Goal: Task Accomplishment & Management: Manage account settings

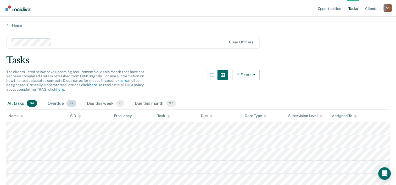
click at [56, 106] on div "Overdue 27" at bounding box center [62, 104] width 31 height 12
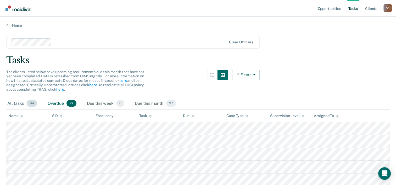
click at [24, 102] on div "All tasks 64" at bounding box center [22, 104] width 32 height 12
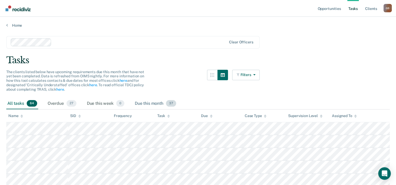
click at [143, 104] on div "Due this month 37" at bounding box center [155, 104] width 43 height 12
click at [59, 103] on div "Overdue 27" at bounding box center [62, 104] width 31 height 12
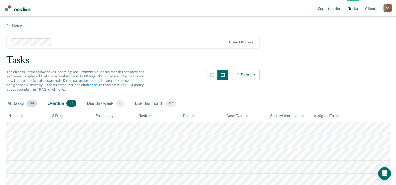
click at [20, 103] on div "All tasks 64" at bounding box center [22, 104] width 32 height 12
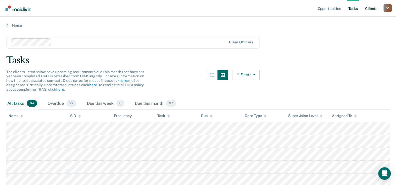
click at [199, 8] on link "Client s" at bounding box center [371, 8] width 14 height 17
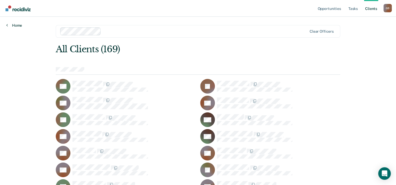
click at [18, 26] on link "Home" at bounding box center [14, 25] width 16 height 5
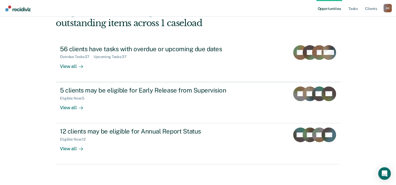
scroll to position [37, 0]
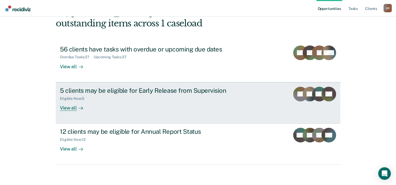
click at [127, 92] on div "5 clients may be eligible for Early Release from Supervision" at bounding box center [152, 91] width 184 height 8
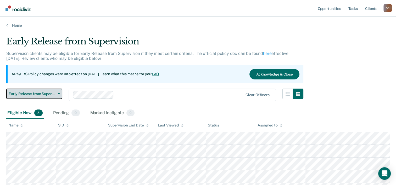
click at [54, 90] on button "Early Release from Supervision" at bounding box center [34, 94] width 56 height 10
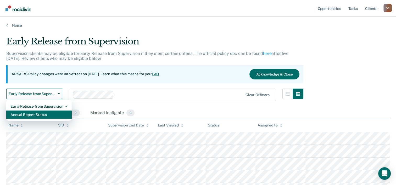
click at [43, 113] on div "Annual Report Status" at bounding box center [38, 115] width 57 height 8
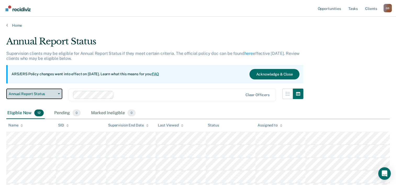
scroll to position [1, 0]
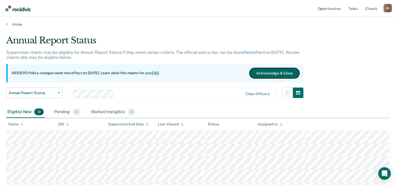
click at [199, 76] on button "Acknowledge & Close" at bounding box center [275, 73] width 50 height 10
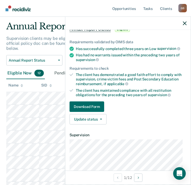
scroll to position [35, 0]
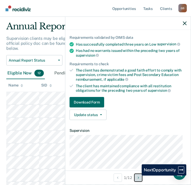
click at [137, 175] on button "Next Opportunity" at bounding box center [138, 177] width 8 height 8
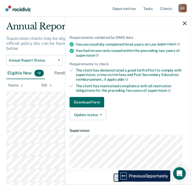
click at [114, 181] on button "Previous Opportunity" at bounding box center [117, 177] width 8 height 8
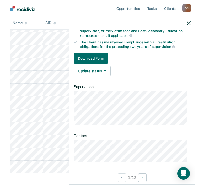
scroll to position [0, 0]
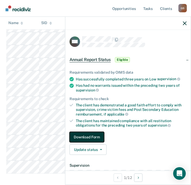
click at [97, 137] on button "Download Form" at bounding box center [86, 137] width 35 height 10
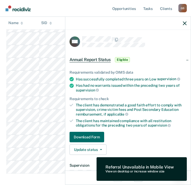
click at [130, 168] on div "Referral Unavailable in Mobile View" at bounding box center [139, 166] width 68 height 5
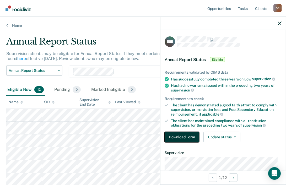
click at [181, 134] on button "Download Form" at bounding box center [181, 137] width 35 height 10
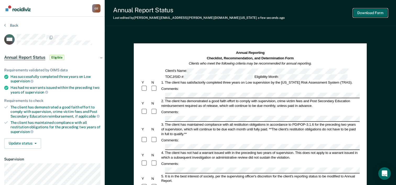
click at [199, 14] on button "Download Form" at bounding box center [370, 13] width 35 height 9
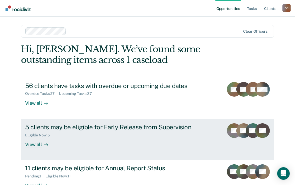
scroll to position [16, 0]
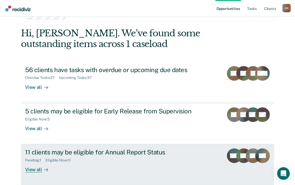
click at [105, 149] on div "11 clients may be eligible for Annual Report Status" at bounding box center [117, 153] width 184 height 8
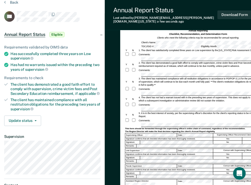
scroll to position [23, 0]
click at [34, 120] on span "button" at bounding box center [34, 120] width 4 height 1
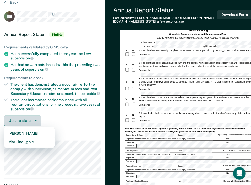
click at [34, 120] on span "button" at bounding box center [34, 120] width 4 height 1
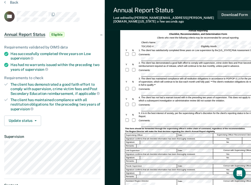
click at [74, 119] on div "Update status Mark Pending Mark Ineligible" at bounding box center [52, 120] width 96 height 10
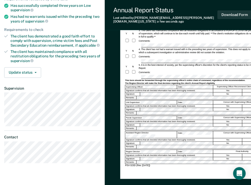
scroll to position [0, 0]
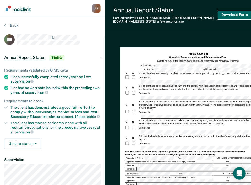
click at [237, 11] on button "Download Form" at bounding box center [234, 14] width 35 height 9
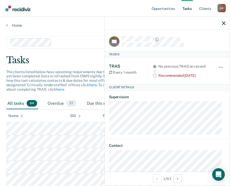
click at [45, 120] on th "Name" at bounding box center [37, 116] width 62 height 13
click at [223, 22] on icon "button" at bounding box center [224, 23] width 4 height 4
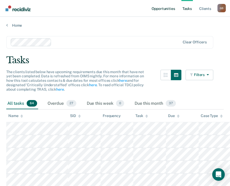
click at [167, 10] on link "Opportunities" at bounding box center [163, 8] width 25 height 17
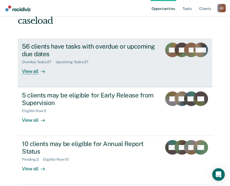
scroll to position [59, 0]
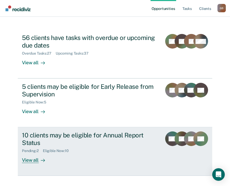
click at [87, 132] on div "10 clients may be eligible for Annual Report Status" at bounding box center [90, 139] width 136 height 15
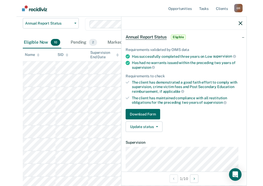
scroll to position [19, 0]
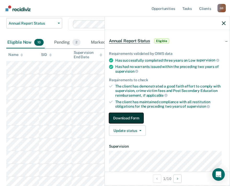
click at [138, 114] on button "Download Form" at bounding box center [126, 118] width 35 height 10
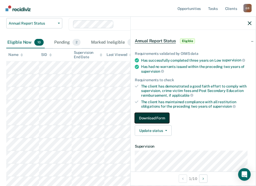
click at [164, 119] on button "Download Form" at bounding box center [152, 118] width 35 height 10
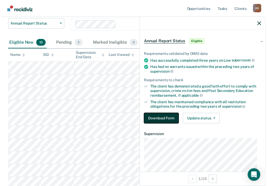
scroll to position [0, 0]
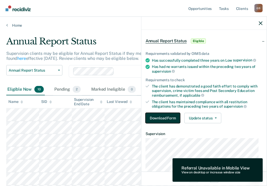
click at [171, 119] on button "Download Form" at bounding box center [162, 118] width 35 height 10
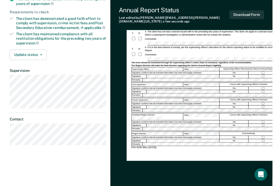
scroll to position [94, 0]
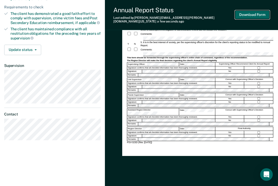
click at [234, 14] on button "Download Form" at bounding box center [252, 14] width 35 height 9
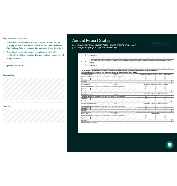
scroll to position [0, 0]
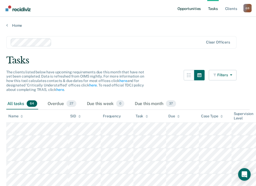
click at [194, 7] on link "Opportunities" at bounding box center [189, 8] width 25 height 17
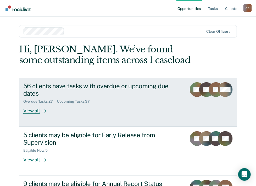
scroll to position [44, 0]
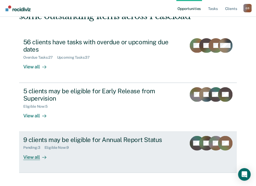
click at [105, 132] on link "9 clients may be eligible for Annual Report Status Pending : 3 Eligible Now : 9…" at bounding box center [128, 152] width 218 height 41
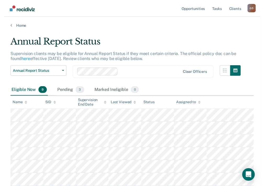
scroll to position [14, 0]
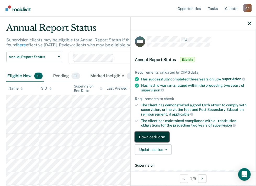
click at [140, 134] on button "Download Form" at bounding box center [152, 137] width 35 height 10
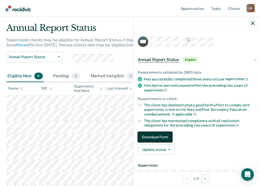
click at [157, 138] on button "Download Form" at bounding box center [155, 137] width 35 height 10
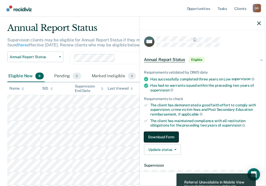
scroll to position [0, 0]
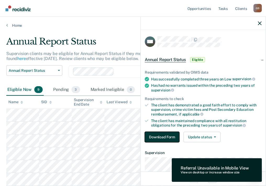
click at [167, 135] on button "Download Form" at bounding box center [162, 137] width 35 height 10
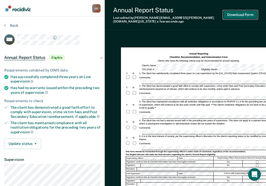
click at [233, 14] on button "Download Form" at bounding box center [240, 14] width 35 height 9
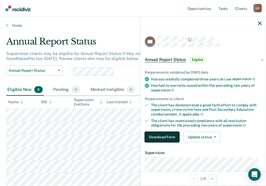
click at [166, 135] on button "Download Form" at bounding box center [162, 137] width 35 height 10
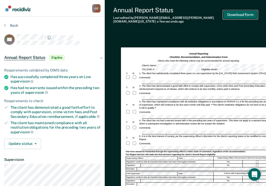
click at [232, 11] on button "Download Form" at bounding box center [240, 14] width 35 height 9
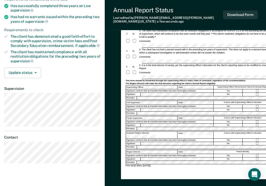
scroll to position [72, 0]
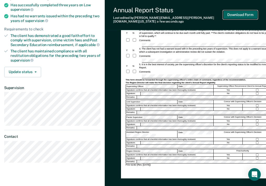
click at [239, 15] on button "Download Form" at bounding box center [240, 14] width 35 height 9
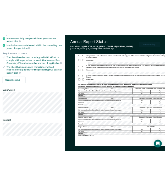
scroll to position [0, 0]
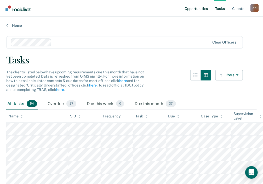
click at [197, 7] on link "Opportunities" at bounding box center [196, 8] width 25 height 17
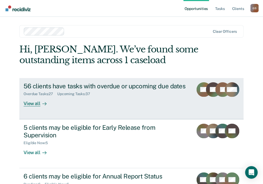
scroll to position [39, 0]
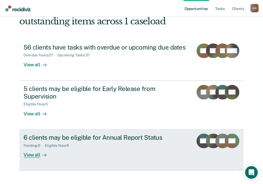
click at [30, 148] on div "View all" at bounding box center [38, 152] width 29 height 10
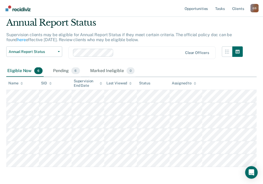
scroll to position [19, 0]
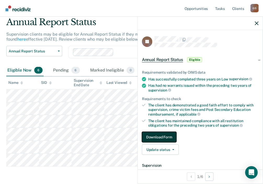
click at [152, 134] on button "Download Form" at bounding box center [159, 137] width 35 height 10
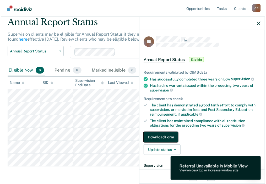
scroll to position [0, 0]
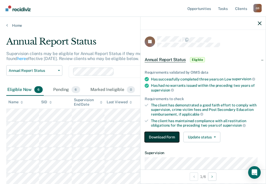
click at [176, 138] on button "Download Form" at bounding box center [162, 137] width 35 height 10
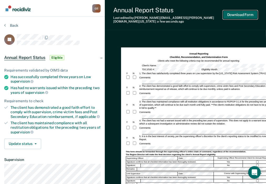
click at [239, 16] on button "Download Form" at bounding box center [240, 14] width 35 height 9
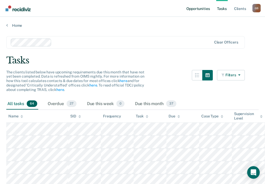
click at [193, 7] on link "Opportunities" at bounding box center [197, 8] width 25 height 17
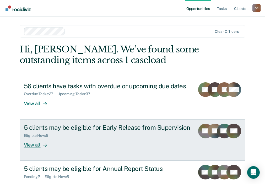
scroll to position [39, 0]
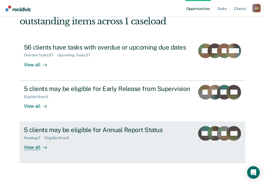
click at [95, 128] on div "5 clients may be eligible for Annual Report Status" at bounding box center [107, 130] width 167 height 8
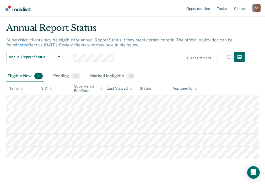
scroll to position [15, 0]
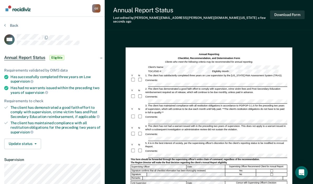
click at [252, 161] on div "The Region Director will make the final decision regarding the client's Annual …" at bounding box center [209, 162] width 157 height 3
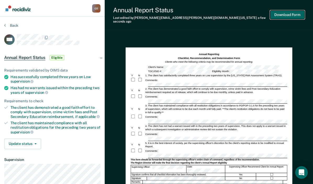
click at [268, 15] on button "Download Form" at bounding box center [287, 14] width 35 height 9
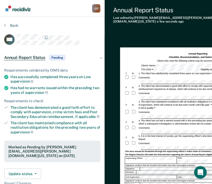
click at [78, 26] on div "Back" at bounding box center [52, 28] width 96 height 11
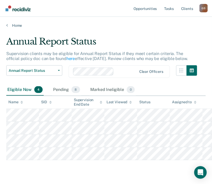
scroll to position [13, 0]
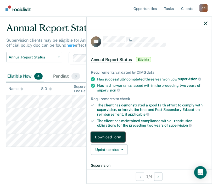
click at [112, 135] on button "Download Form" at bounding box center [108, 137] width 35 height 10
click at [111, 136] on button "Download Form" at bounding box center [108, 137] width 35 height 10
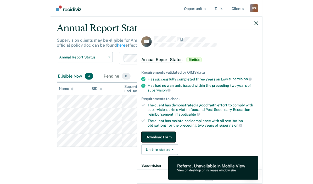
scroll to position [0, 0]
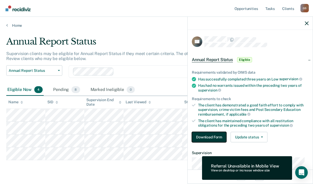
click at [210, 136] on button "Download Form" at bounding box center [209, 137] width 35 height 10
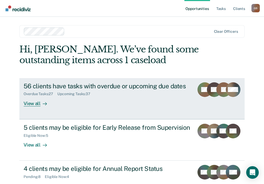
scroll to position [39, 0]
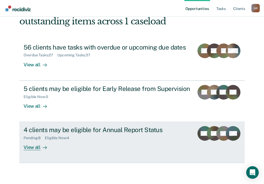
click at [126, 129] on div "4 clients may be eligible for Annual Report Status" at bounding box center [107, 130] width 166 height 8
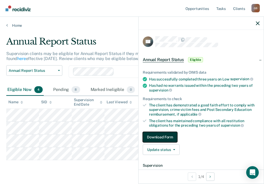
click at [159, 135] on button "Download Form" at bounding box center [160, 137] width 35 height 10
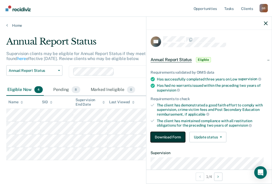
click at [167, 134] on button "Download Form" at bounding box center [167, 137] width 35 height 10
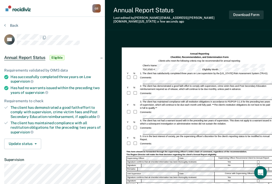
click at [239, 121] on div "4. The client has not had a warrant issued with in the preceding two years of s…" at bounding box center [205, 122] width 133 height 6
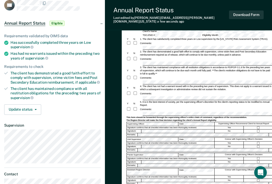
click at [237, 116] on div "This form should be forwarded through the supervising officer's entire chain of…" at bounding box center [199, 117] width 146 height 3
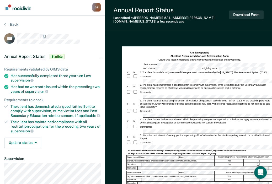
scroll to position [0, 0]
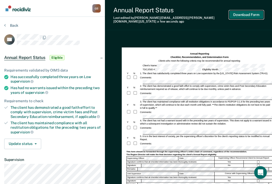
click at [251, 12] on button "Download Form" at bounding box center [246, 14] width 35 height 9
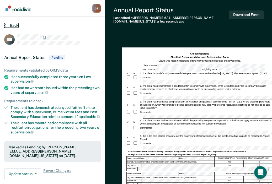
click at [17, 24] on button "Back" at bounding box center [11, 25] width 14 height 5
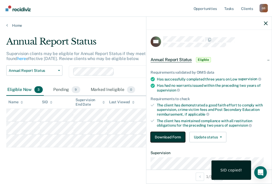
click at [173, 136] on button "Download Form" at bounding box center [167, 137] width 35 height 10
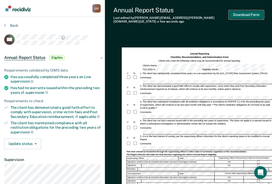
click at [250, 14] on button "Download Form" at bounding box center [246, 14] width 35 height 9
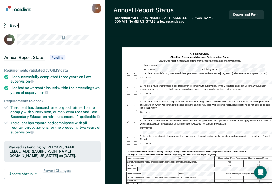
click at [8, 24] on button "Back" at bounding box center [11, 25] width 14 height 5
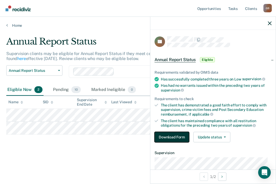
click at [182, 132] on button "Download Form" at bounding box center [171, 137] width 35 height 10
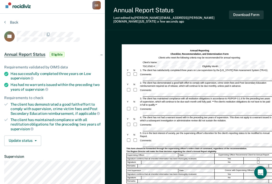
scroll to position [24, 0]
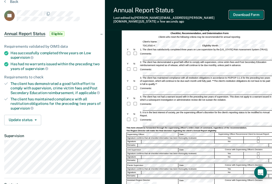
click at [251, 15] on button "Download Form" at bounding box center [246, 14] width 35 height 9
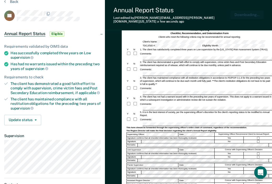
scroll to position [0, 0]
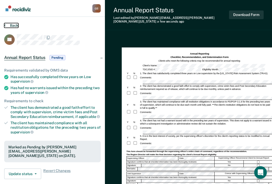
click at [7, 26] on button "Back" at bounding box center [11, 25] width 14 height 5
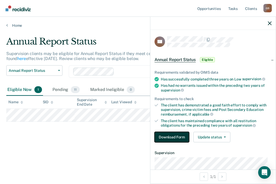
click at [175, 139] on button "Download Form" at bounding box center [171, 137] width 35 height 10
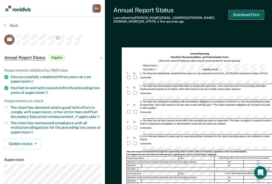
click at [243, 13] on button "Download Form" at bounding box center [246, 14] width 35 height 9
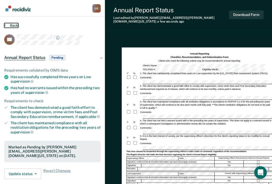
click at [10, 24] on button "Back" at bounding box center [11, 25] width 14 height 5
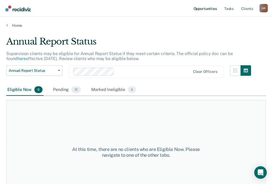
click at [203, 11] on link "Opportunities" at bounding box center [204, 8] width 25 height 17
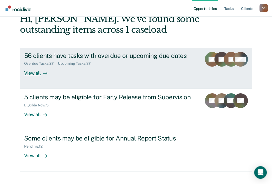
scroll to position [39, 0]
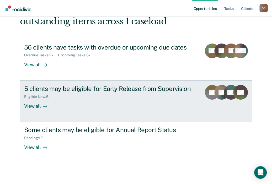
click at [143, 95] on div "Eligible Now : 5" at bounding box center [110, 95] width 173 height 7
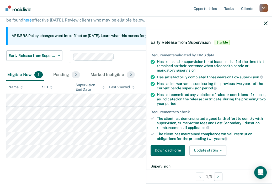
scroll to position [19, 0]
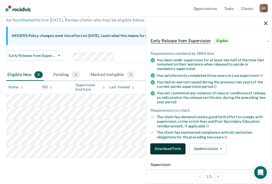
click at [170, 146] on button "Download Form" at bounding box center [167, 149] width 35 height 10
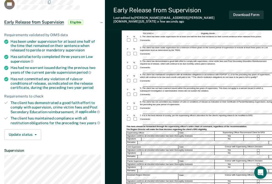
scroll to position [36, 0]
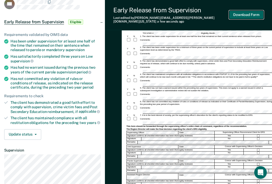
click at [234, 13] on button "Download Form" at bounding box center [246, 14] width 35 height 9
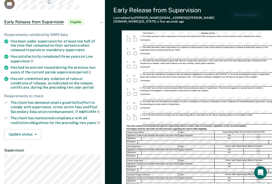
scroll to position [0, 0]
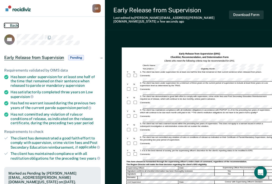
click at [15, 24] on button "Back" at bounding box center [11, 25] width 14 height 5
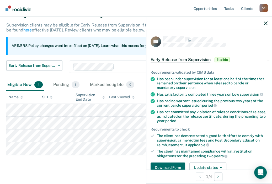
scroll to position [50, 0]
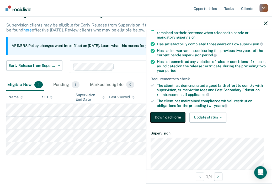
click at [171, 117] on button "Download Form" at bounding box center [167, 117] width 35 height 10
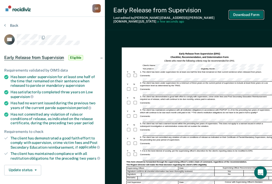
click at [250, 11] on button "Download Form" at bounding box center [246, 14] width 35 height 9
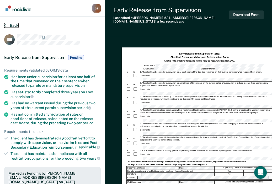
click at [7, 23] on button "Back" at bounding box center [11, 25] width 14 height 5
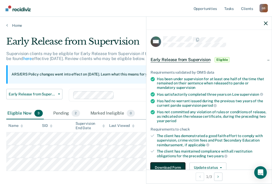
click at [170, 167] on button "Download Form" at bounding box center [167, 167] width 35 height 10
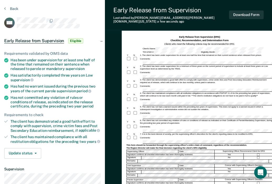
scroll to position [18, 0]
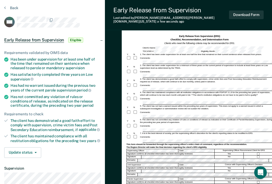
click at [204, 143] on div "This form should be forwarded through the supervising officer's entire chain of…" at bounding box center [199, 144] width 146 height 3
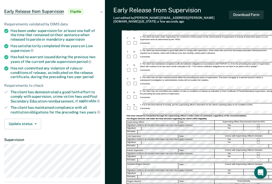
scroll to position [45, 0]
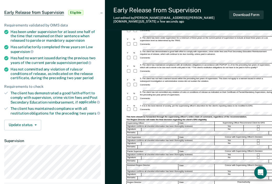
click at [152, 107] on div "Comments:" at bounding box center [199, 109] width 146 height 5
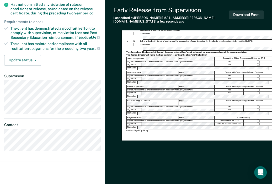
scroll to position [0, 0]
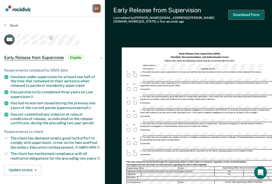
click at [248, 17] on button "Download Form" at bounding box center [246, 14] width 35 height 9
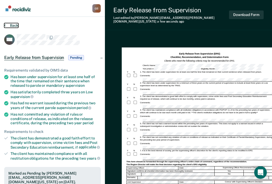
click at [10, 24] on button "Back" at bounding box center [11, 25] width 14 height 5
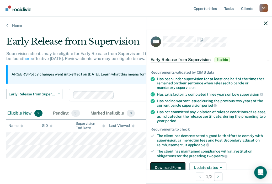
click at [167, 163] on button "Download Form" at bounding box center [167, 167] width 35 height 10
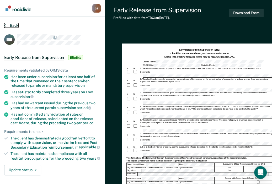
click at [12, 26] on button "Back" at bounding box center [11, 25] width 14 height 5
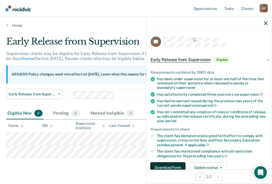
click at [175, 166] on button "Download Form" at bounding box center [167, 167] width 35 height 10
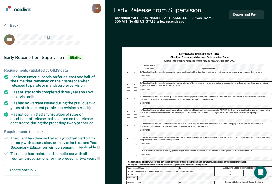
click at [153, 101] on div "Comments:" at bounding box center [199, 105] width 146 height 8
click at [232, 103] on form "Early Release from Supervision (ERS) Checklist, Recommendation, and Determinati…" at bounding box center [199, 147] width 146 height 190
click at [238, 15] on button "Download Form" at bounding box center [246, 14] width 35 height 9
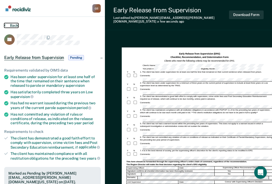
click at [13, 27] on button "Back" at bounding box center [11, 25] width 14 height 5
